Goal: Information Seeking & Learning: Check status

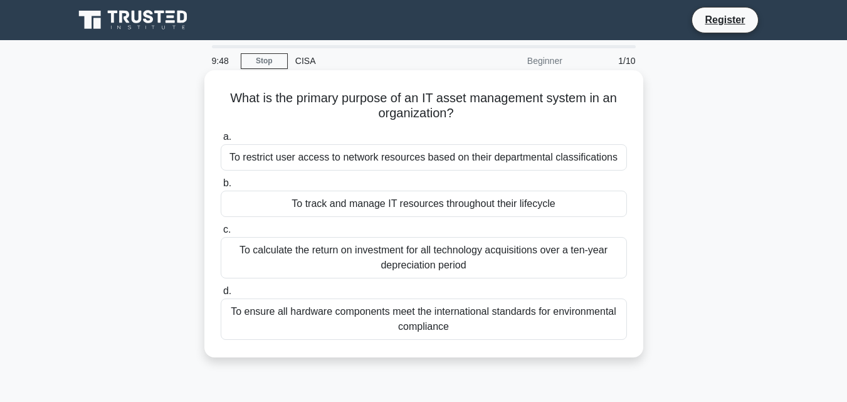
click at [425, 163] on div "To restrict user access to network resources based on their departmental classi…" at bounding box center [424, 157] width 406 height 26
click at [221, 141] on input "a. To restrict user access to network resources based on their departmental cla…" at bounding box center [221, 137] width 0 height 8
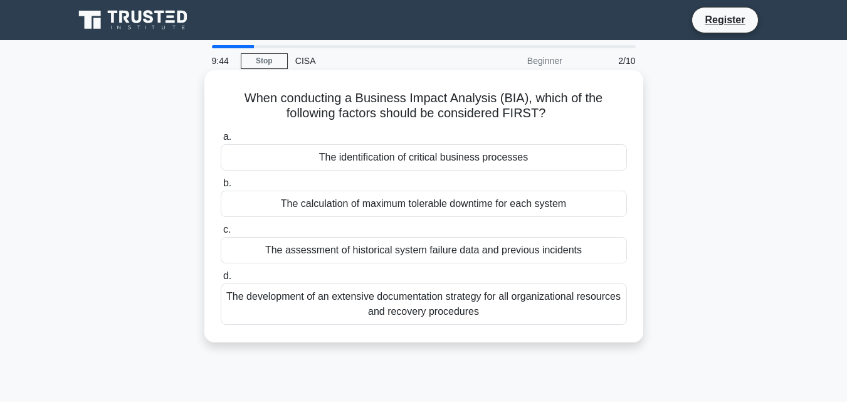
click at [411, 199] on div "The calculation of maximum tolerable downtime for each system" at bounding box center [424, 204] width 406 height 26
click at [221, 187] on input "b. The calculation of maximum tolerable downtime for each system" at bounding box center [221, 183] width 0 height 8
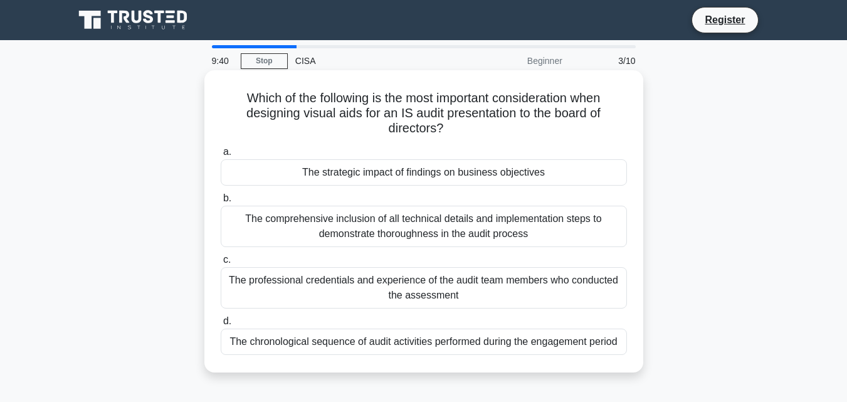
click at [413, 177] on div "The strategic impact of findings on business objectives" at bounding box center [424, 172] width 406 height 26
click at [221, 156] on input "a. The strategic impact of findings on business objectives" at bounding box center [221, 152] width 0 height 8
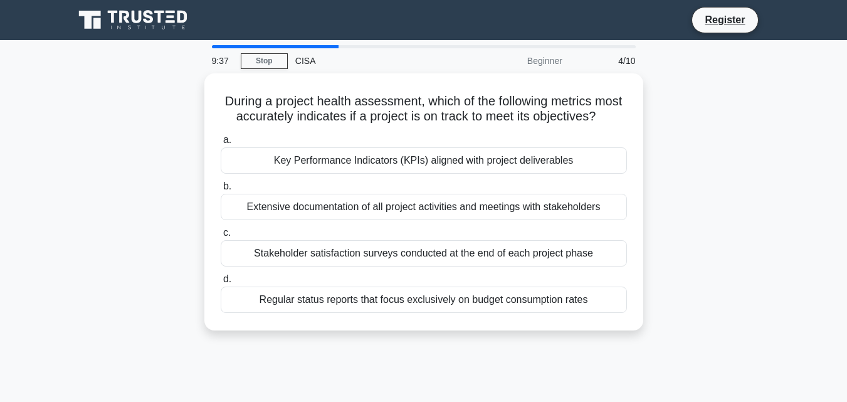
click at [413, 174] on div "Key Performance Indicators (KPIs) aligned with project deliverables" at bounding box center [424, 160] width 406 height 26
click at [221, 144] on input "a. Key Performance Indicators (KPIs) aligned with project deliverables" at bounding box center [221, 140] width 0 height 8
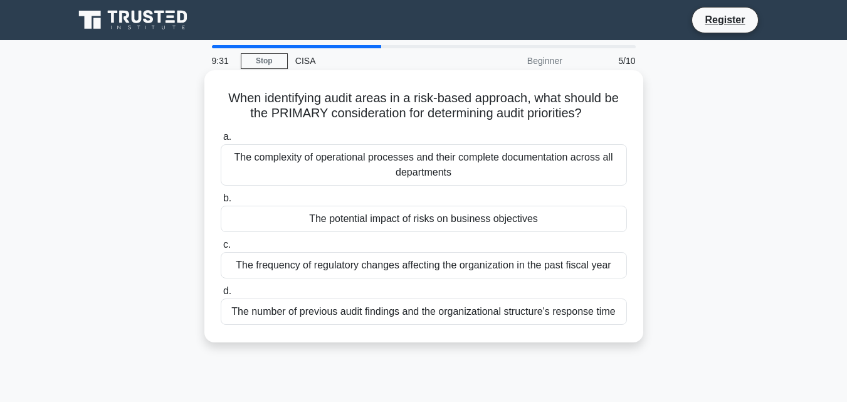
click at [500, 159] on div "The complexity of operational processes and their complete documentation across…" at bounding box center [424, 164] width 406 height 41
click at [221, 141] on input "a. The complexity of operational processes and their complete documentation acr…" at bounding box center [221, 137] width 0 height 8
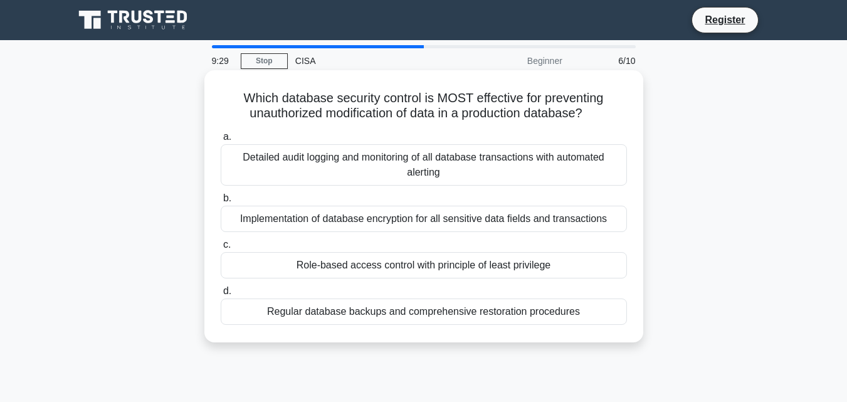
click at [507, 228] on div "Implementation of database encryption for all sensitive data fields and transac…" at bounding box center [424, 219] width 406 height 26
click at [221, 203] on input "b. Implementation of database encryption for all sensitive data fields and tran…" at bounding box center [221, 198] width 0 height 8
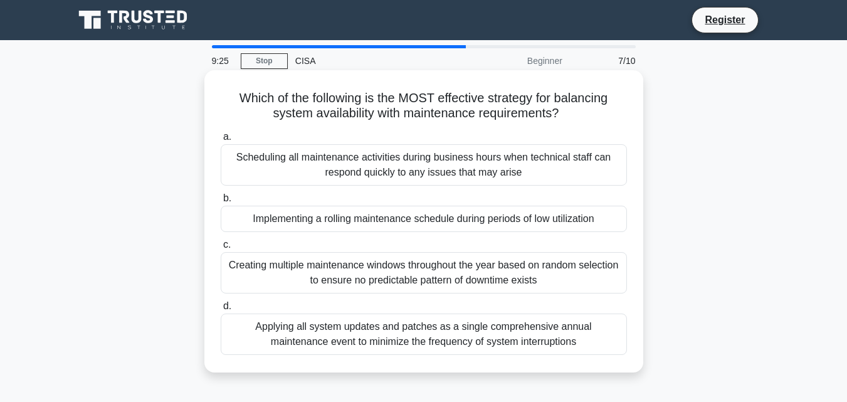
click at [509, 223] on div "Implementing a rolling maintenance schedule during periods of low utilization" at bounding box center [424, 219] width 406 height 26
click at [221, 203] on input "b. Implementing a rolling maintenance schedule during periods of low utilization" at bounding box center [221, 198] width 0 height 8
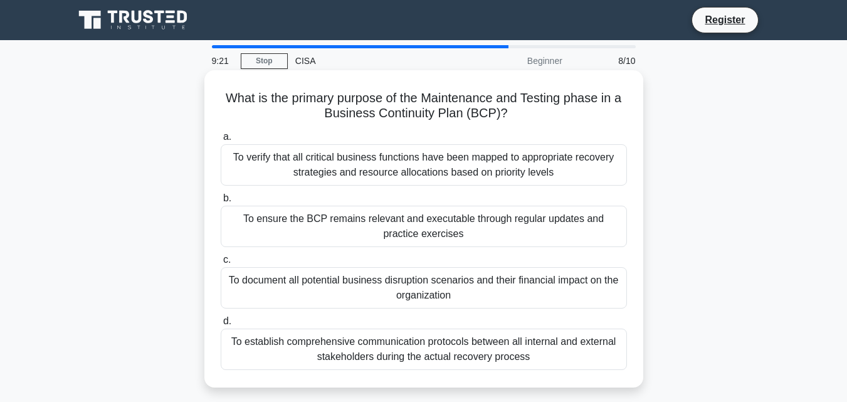
click at [488, 228] on div "To ensure the BCP remains relevant and executable through regular updates and p…" at bounding box center [424, 226] width 406 height 41
click at [221, 203] on input "b. To ensure the BCP remains relevant and executable through regular updates an…" at bounding box center [221, 198] width 0 height 8
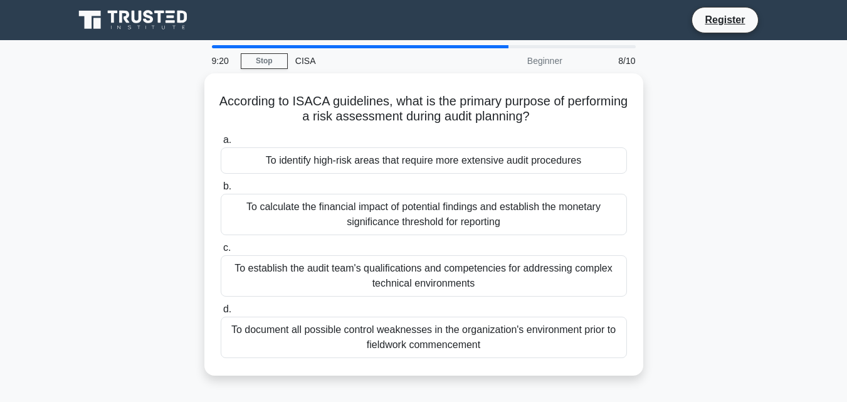
click at [488, 228] on div "To calculate the financial impact of potential findings and establish the monet…" at bounding box center [424, 214] width 406 height 41
click at [221, 191] on input "b. To calculate the financial impact of potential findings and establish the mo…" at bounding box center [221, 186] width 0 height 8
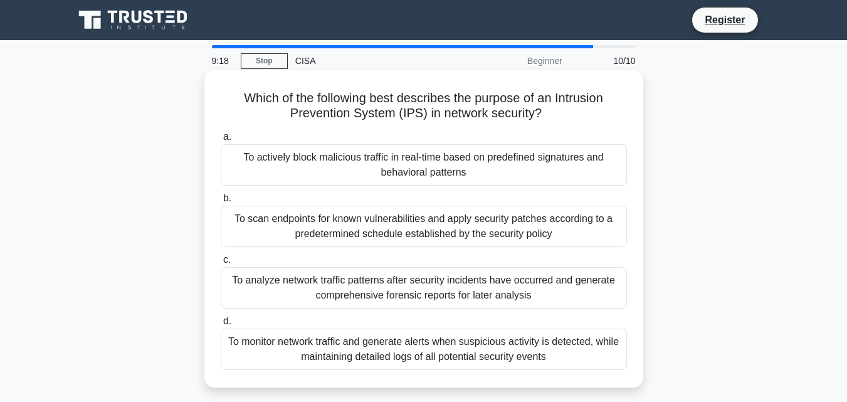
click at [492, 236] on div "To scan endpoints for known vulnerabilities and apply security patches accordin…" at bounding box center [424, 226] width 406 height 41
click at [221, 203] on input "b. To scan endpoints for known vulnerabilities and apply security patches accor…" at bounding box center [221, 198] width 0 height 8
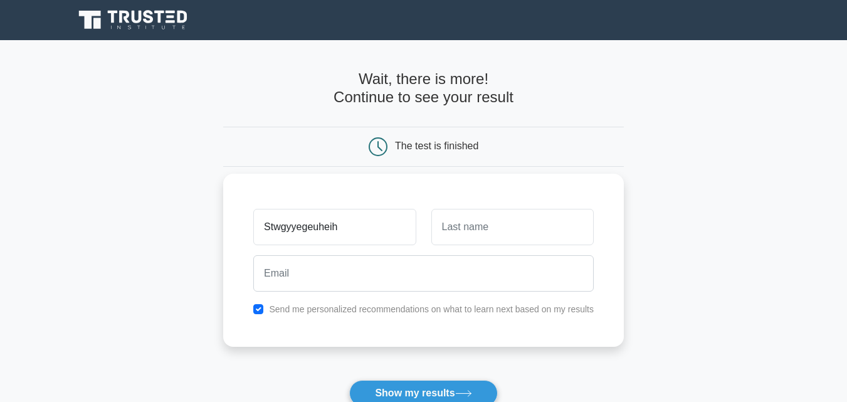
type input "Stwgyyegeuheih"
click at [488, 238] on input "text" at bounding box center [512, 227] width 162 height 36
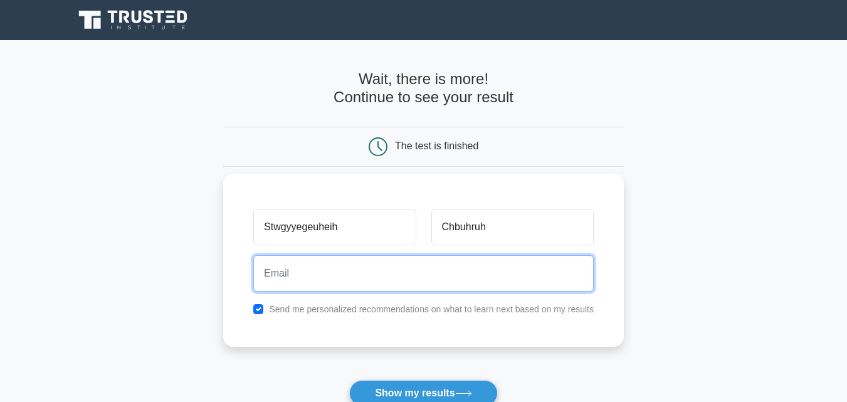
click at [434, 273] on input "email" at bounding box center [423, 273] width 340 height 36
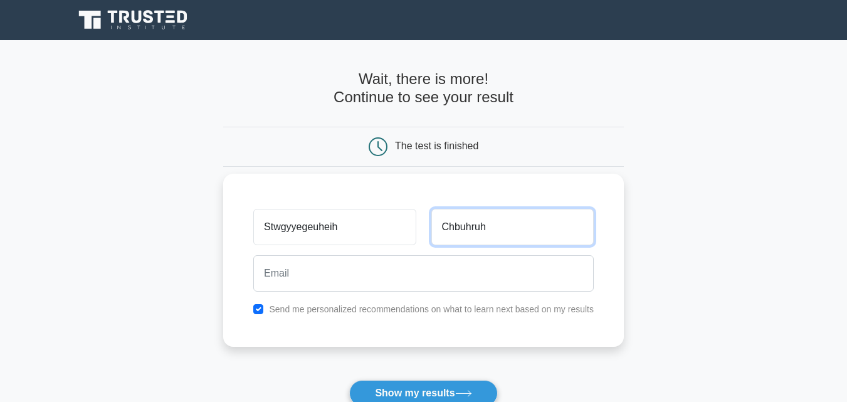
click at [548, 222] on input "Chbuhruh" at bounding box center [512, 227] width 162 height 36
type input "C"
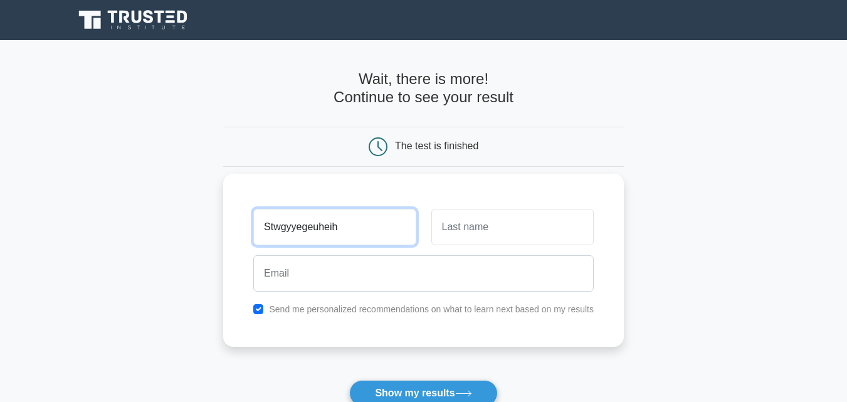
click at [403, 238] on input "Stwgyyegeuheih" at bounding box center [334, 227] width 162 height 36
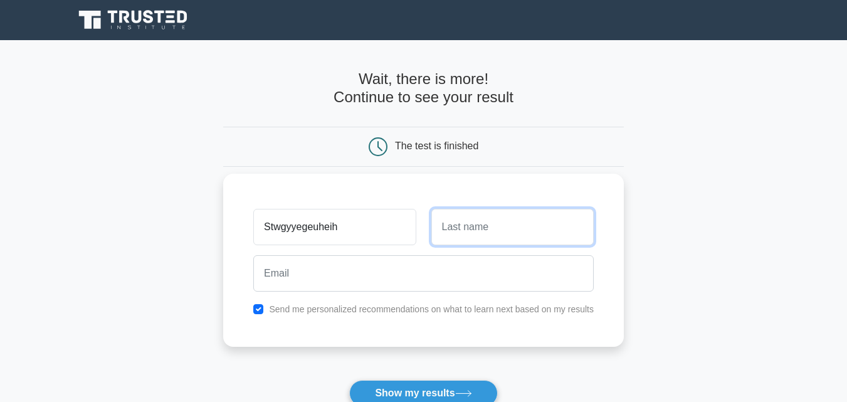
click at [516, 226] on input "text" at bounding box center [512, 227] width 162 height 36
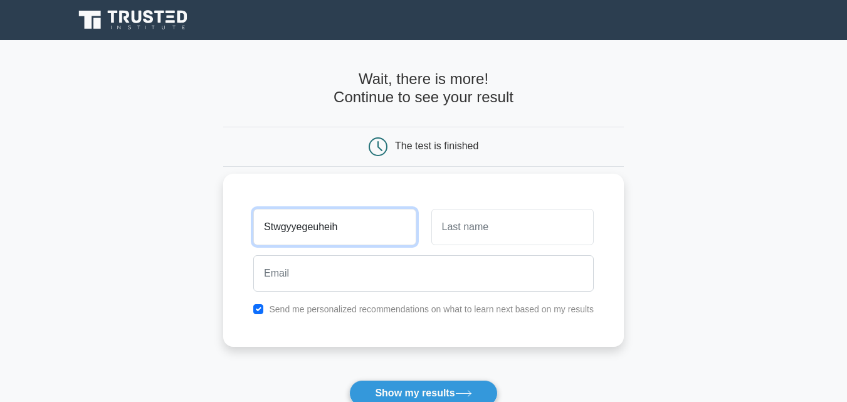
click at [360, 226] on input "Stwgyyegeuheih" at bounding box center [334, 227] width 162 height 36
click at [349, 380] on button "Show my results" at bounding box center [423, 393] width 148 height 26
click at [350, 234] on input "Stwgyyegeuheih" at bounding box center [334, 227] width 162 height 36
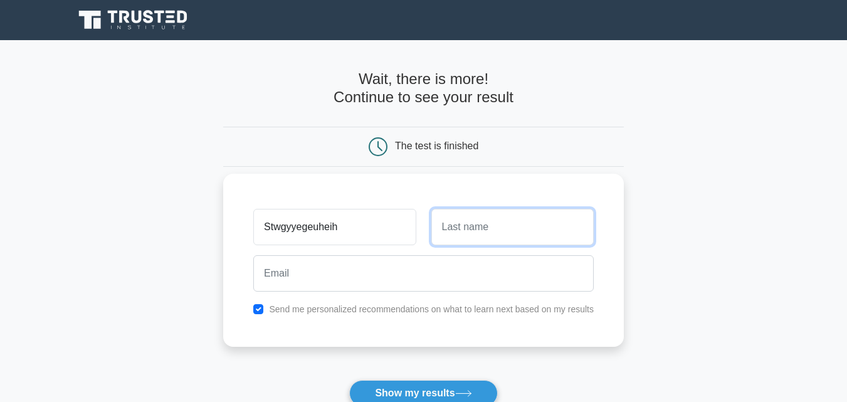
click at [514, 226] on input "text" at bounding box center [512, 227] width 162 height 36
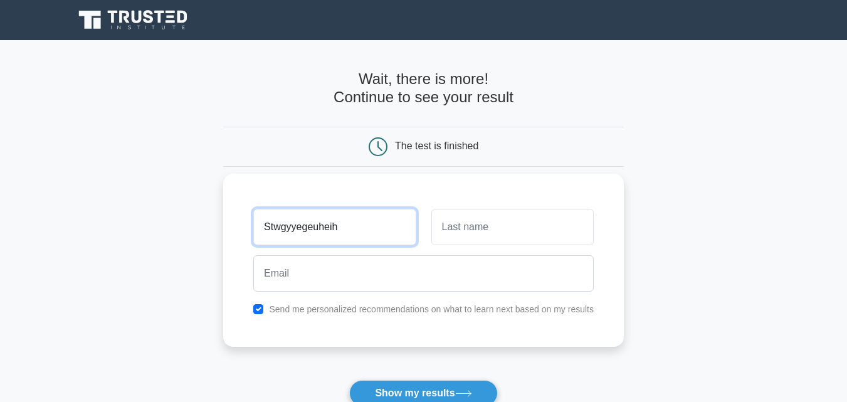
click at [404, 226] on input "Stwgyyegeuheih" at bounding box center [334, 227] width 162 height 36
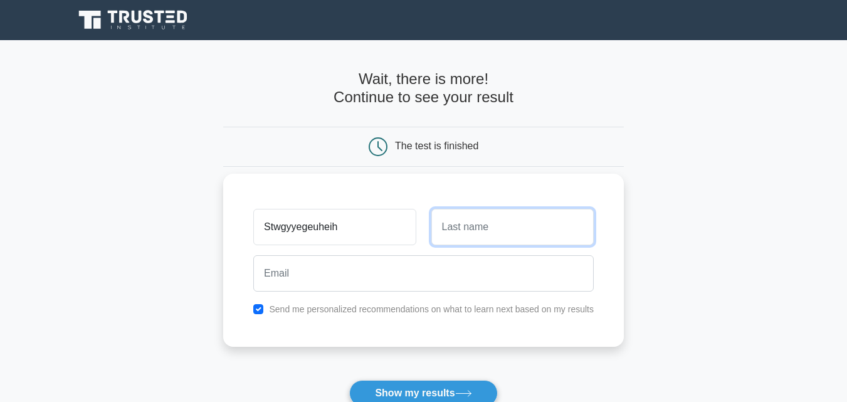
click at [505, 231] on input "text" at bounding box center [512, 227] width 162 height 36
click at [499, 220] on input "text" at bounding box center [512, 227] width 162 height 36
click at [457, 237] on input "text" at bounding box center [512, 227] width 162 height 36
type input "Bgwgegeh"
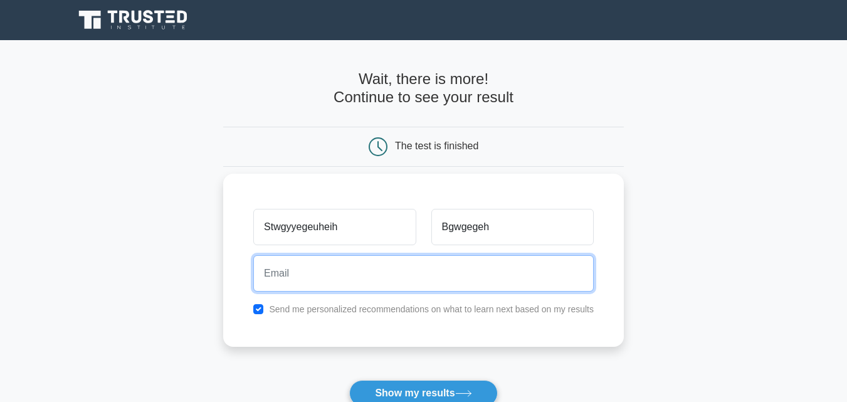
click at [393, 271] on input "email" at bounding box center [423, 273] width 340 height 36
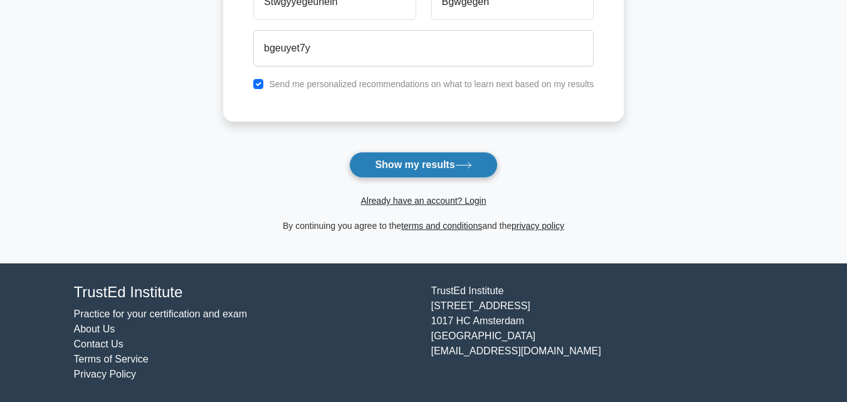
click at [453, 165] on button "Show my results" at bounding box center [423, 165] width 148 height 26
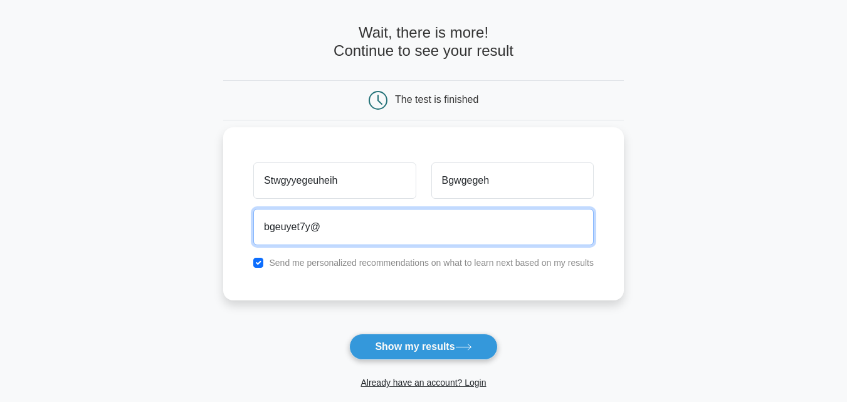
scroll to position [49, 0]
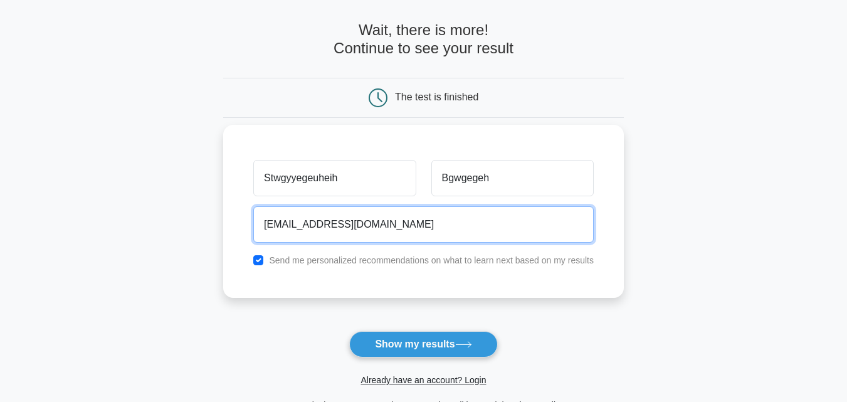
type input "[EMAIL_ADDRESS][DOMAIN_NAME]"
click at [349, 331] on button "Show my results" at bounding box center [423, 344] width 148 height 26
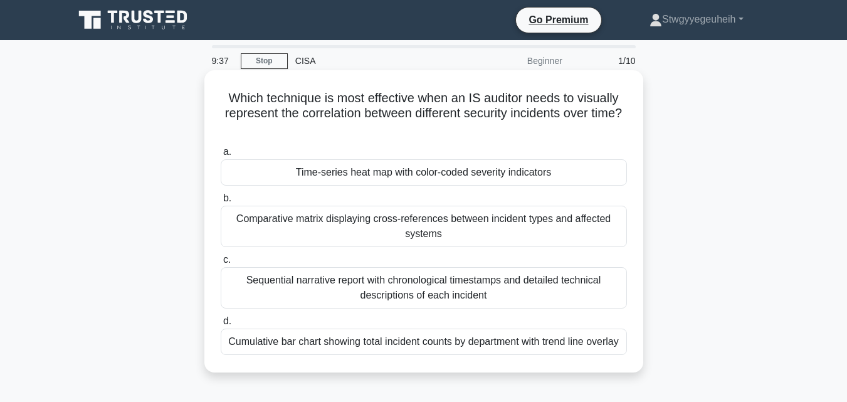
click at [225, 149] on span "a." at bounding box center [227, 151] width 8 height 11
click at [221, 149] on input "a. Time-series heat map with color-coded severity indicators" at bounding box center [221, 152] width 0 height 8
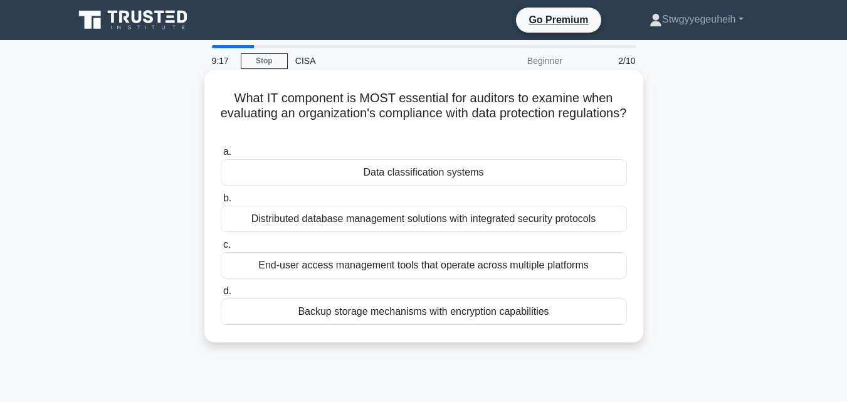
click at [224, 288] on span "d." at bounding box center [227, 290] width 8 height 11
click at [221, 288] on input "d. Backup storage mechanisms with encryption capabilities" at bounding box center [221, 291] width 0 height 8
